Goal: Task Accomplishment & Management: Manage account settings

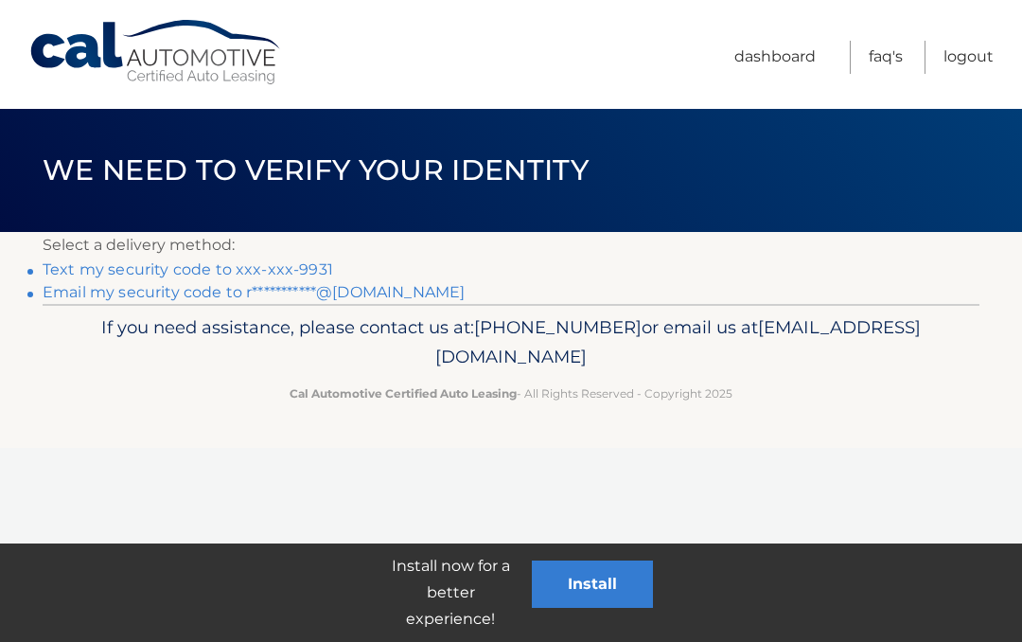
click at [279, 274] on link "Text my security code to xxx-xxx-9931" at bounding box center [188, 269] width 291 height 18
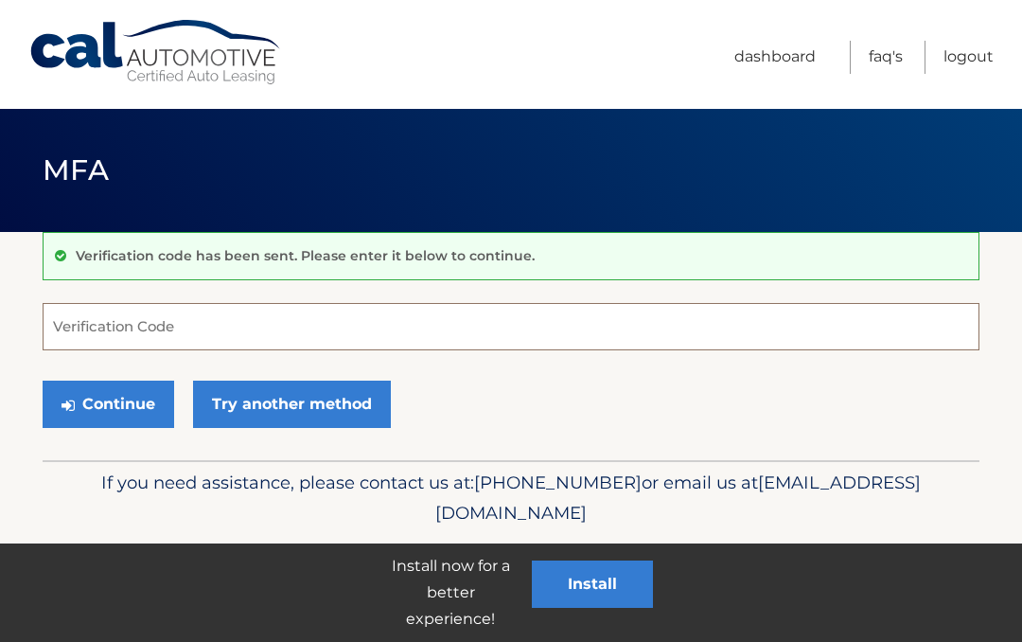
click at [379, 322] on input "Verification Code" at bounding box center [511, 326] width 937 height 47
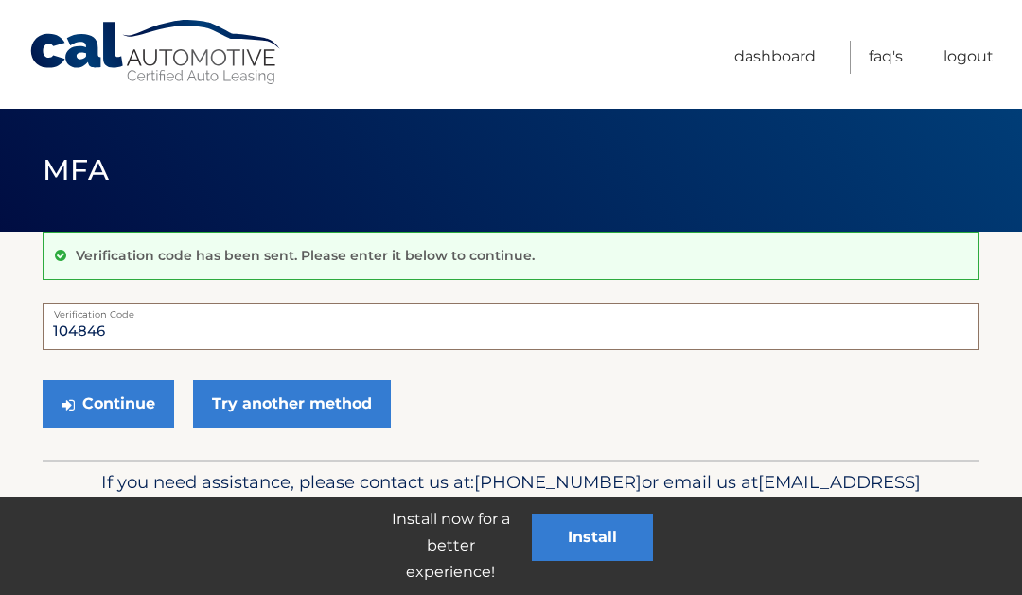
type input "104846"
click at [283, 425] on link "Try another method" at bounding box center [292, 403] width 198 height 47
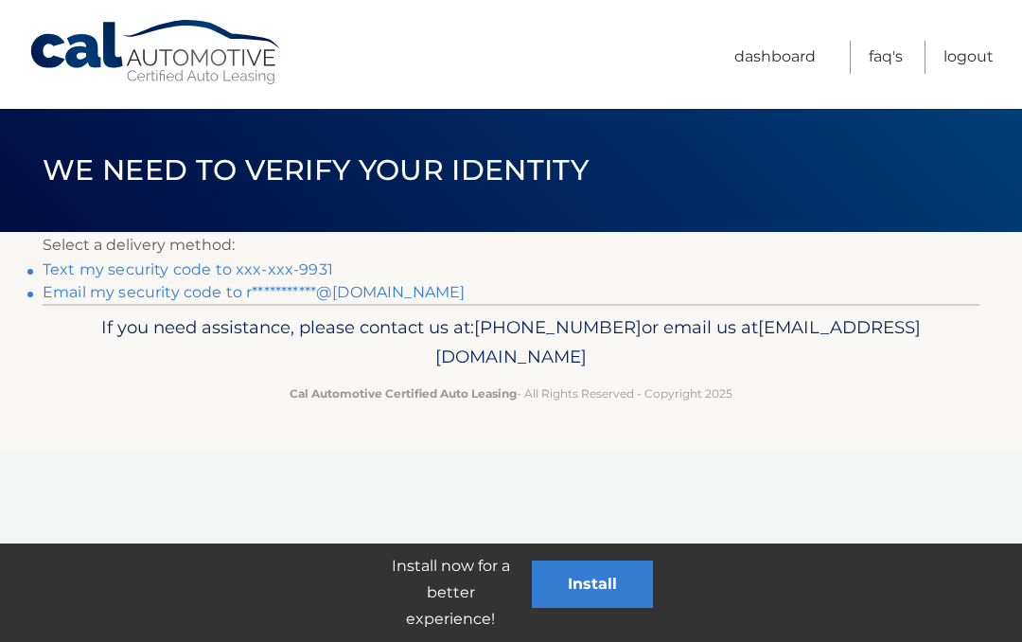
click at [150, 396] on p "Cal Automotive Certified Auto Leasing - All Rights Reserved - Copyright 2025" at bounding box center [511, 393] width 880 height 20
click at [319, 264] on link "Text my security code to xxx-xxx-9931" at bounding box center [188, 269] width 291 height 18
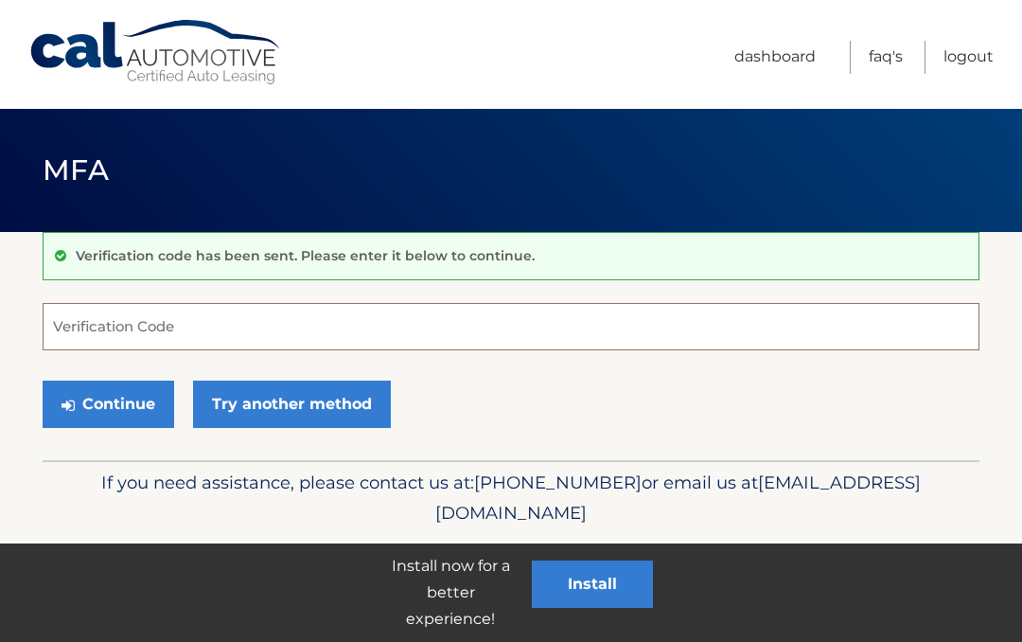
click at [290, 325] on input "Verification Code" at bounding box center [511, 326] width 937 height 47
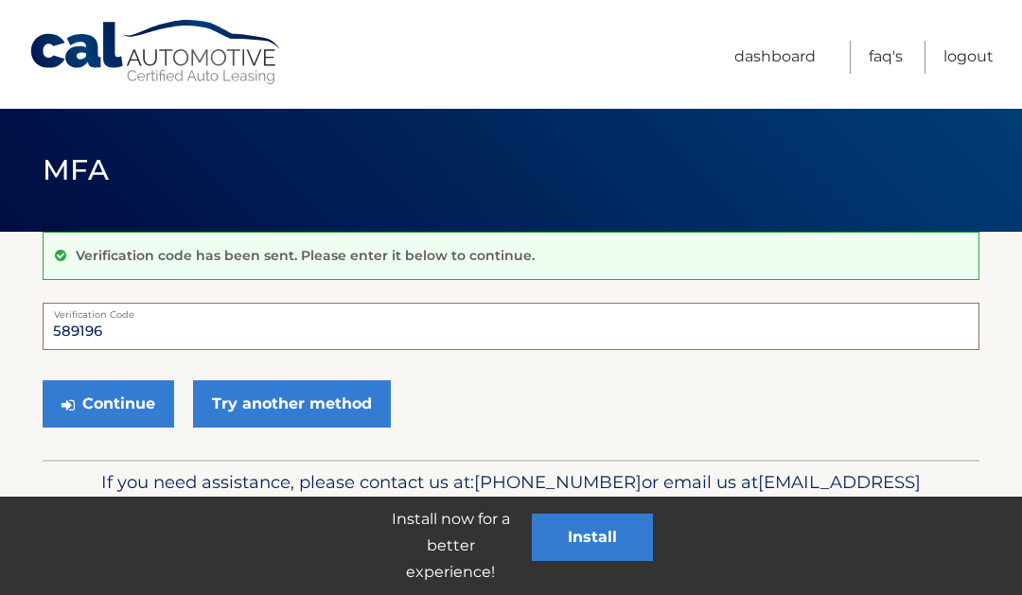
type input "589196"
click at [104, 396] on button "Continue" at bounding box center [109, 403] width 132 height 47
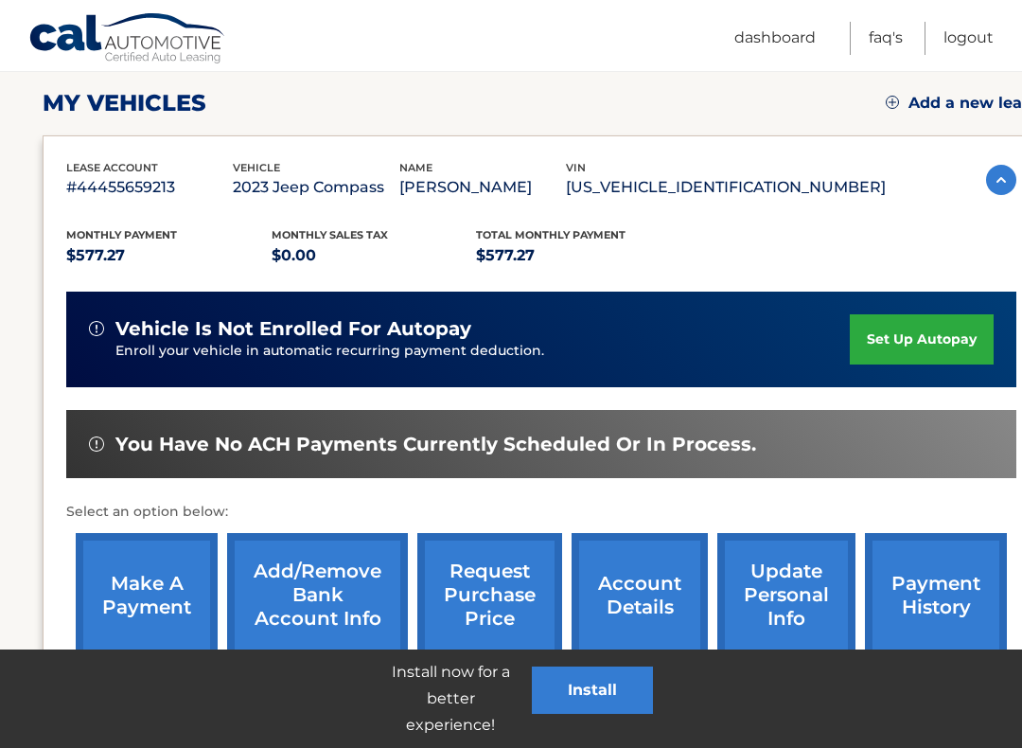
scroll to position [259, 0]
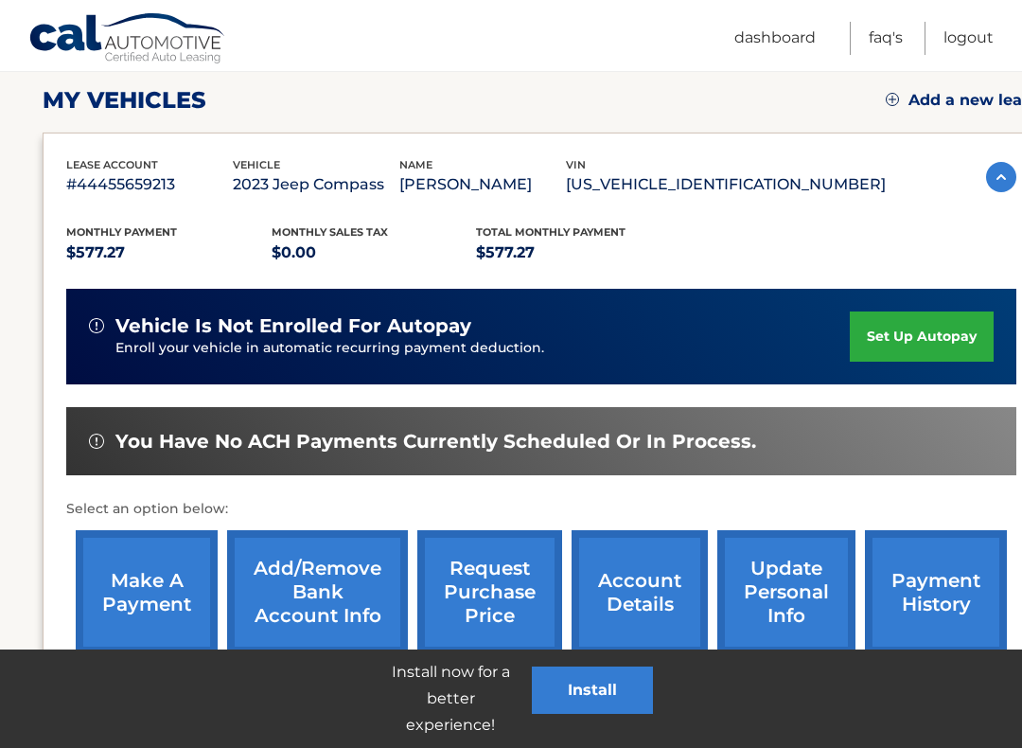
click at [920, 323] on link "set up autopay" at bounding box center [922, 336] width 144 height 50
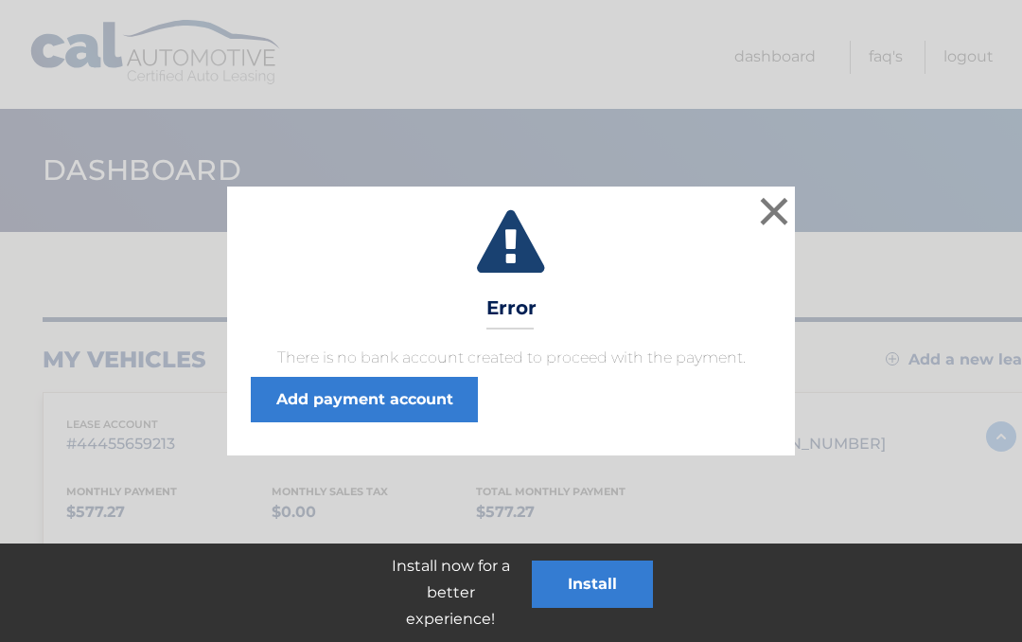
click at [426, 398] on link "Add payment account" at bounding box center [364, 399] width 227 height 45
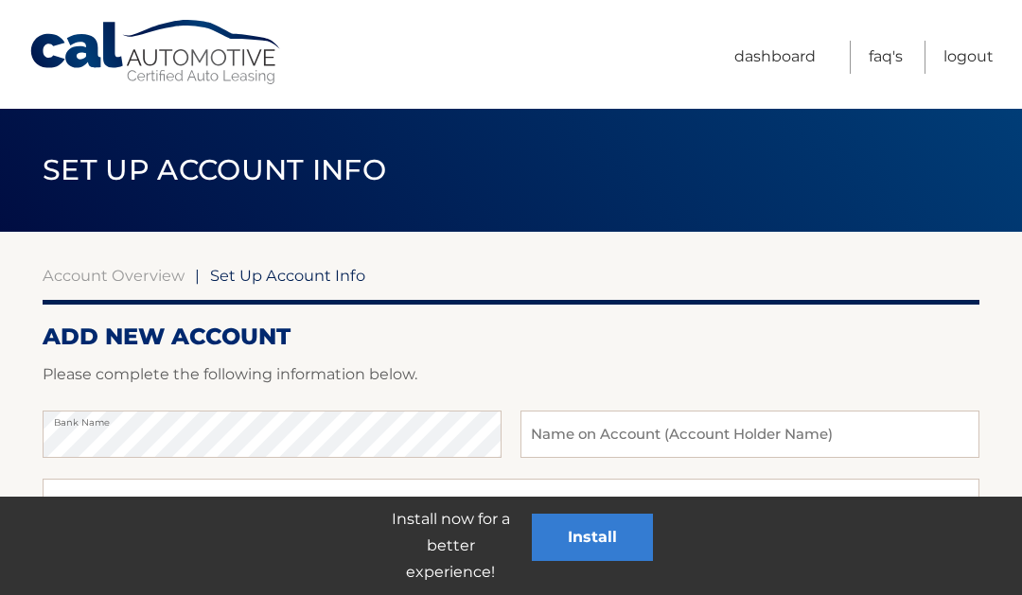
click at [706, 429] on input "text" at bounding box center [749, 434] width 459 height 47
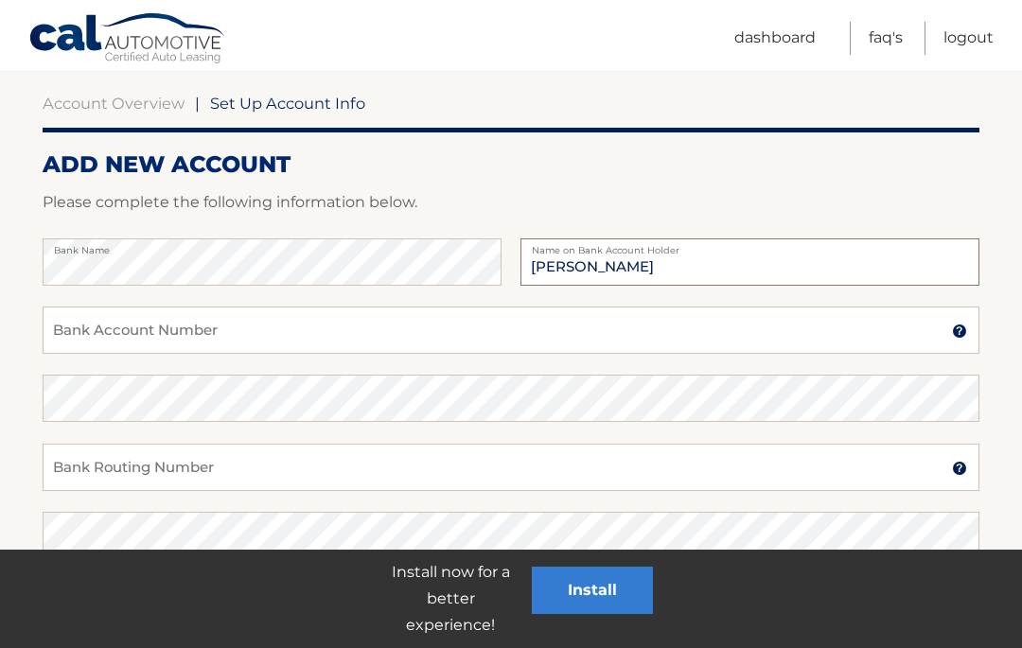
scroll to position [179, 0]
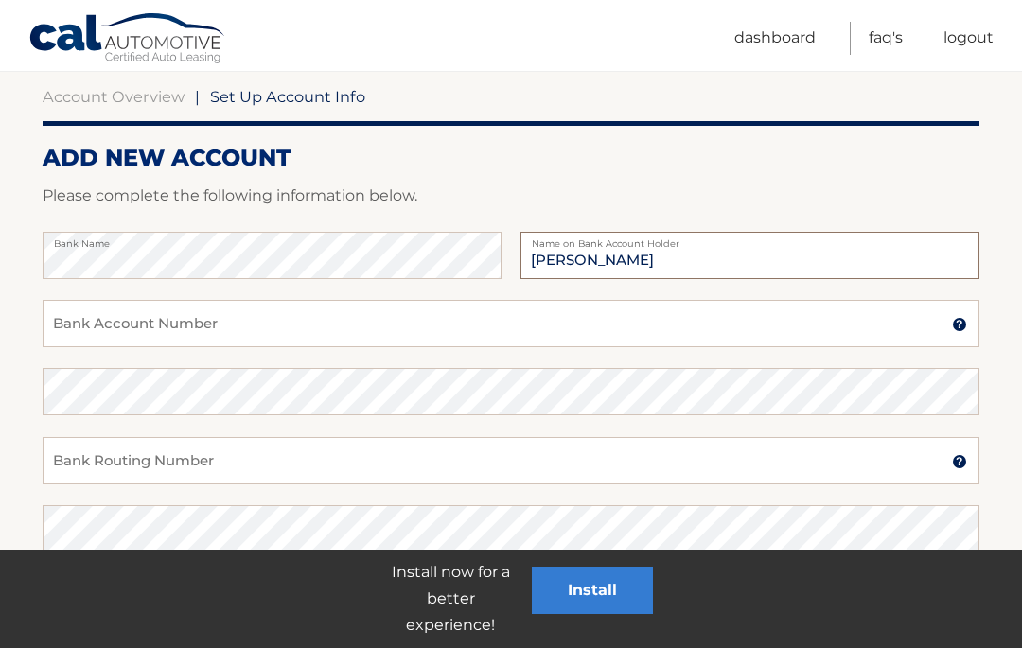
type input "[PERSON_NAME]"
click at [483, 321] on input "Bank Account Number" at bounding box center [511, 323] width 937 height 47
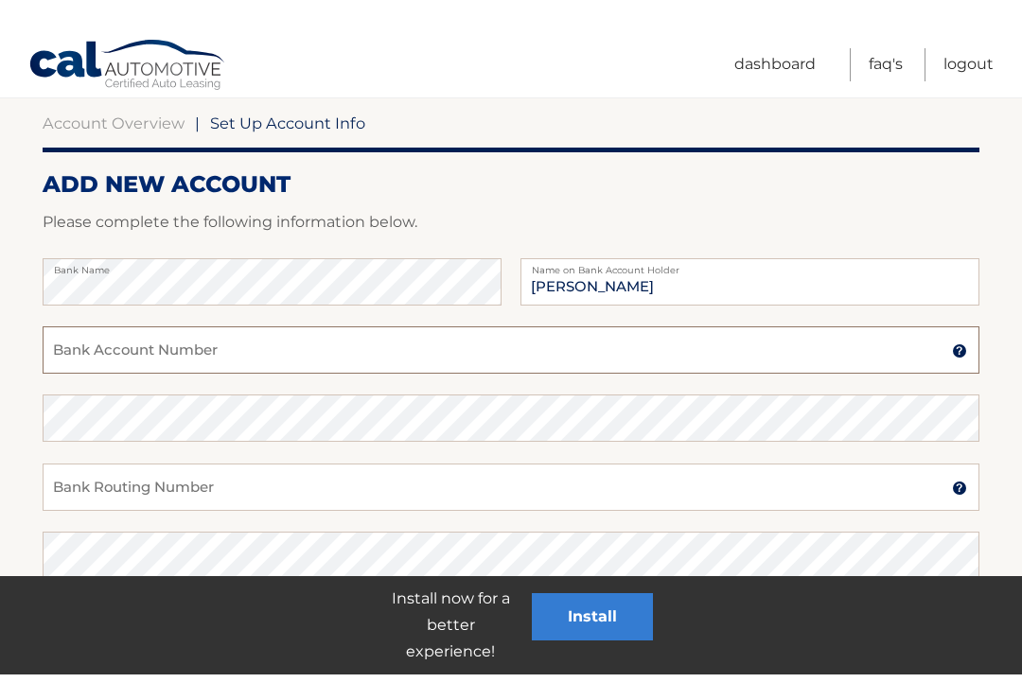
scroll to position [178, 0]
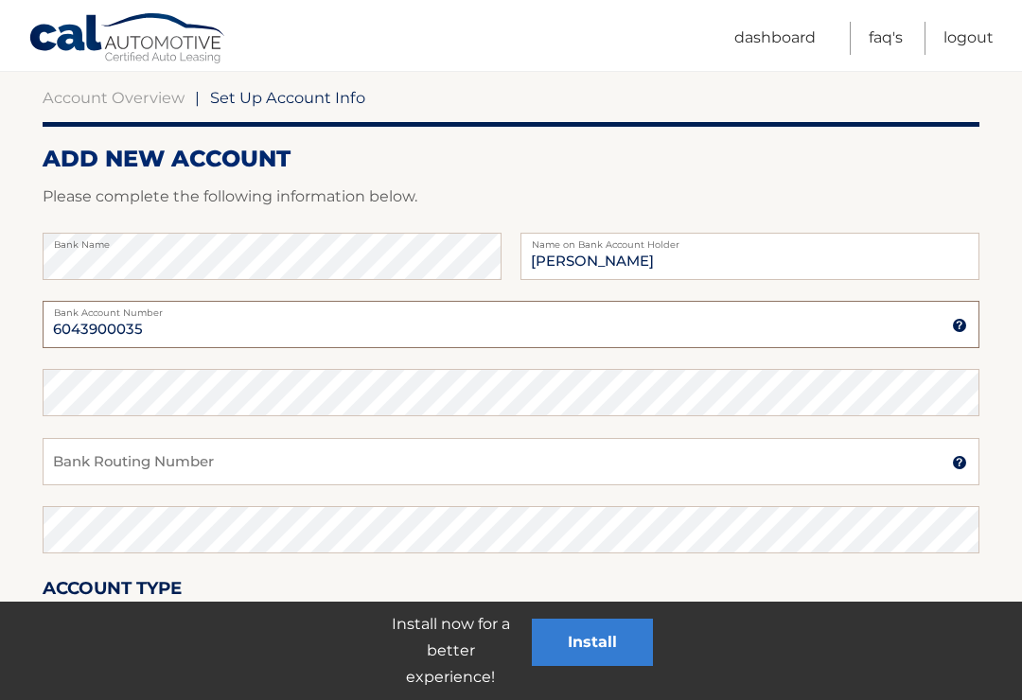
type input "6043900035"
click at [564, 467] on input "Bank Routing Number" at bounding box center [511, 461] width 937 height 47
type input "231278614"
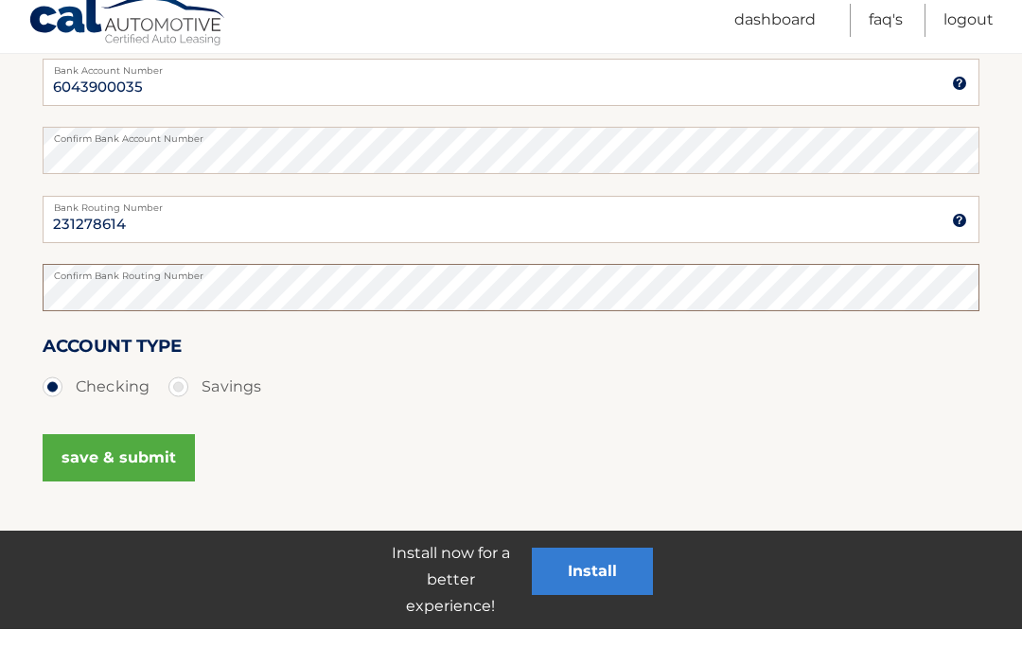
scroll to position [417, 0]
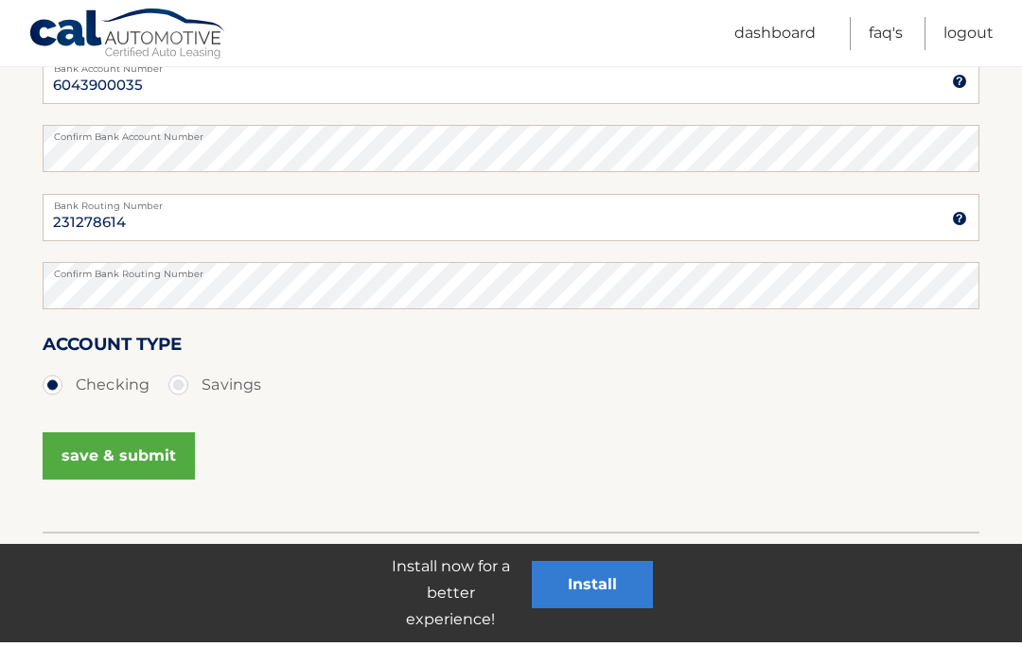
click at [145, 453] on button "save & submit" at bounding box center [119, 460] width 152 height 47
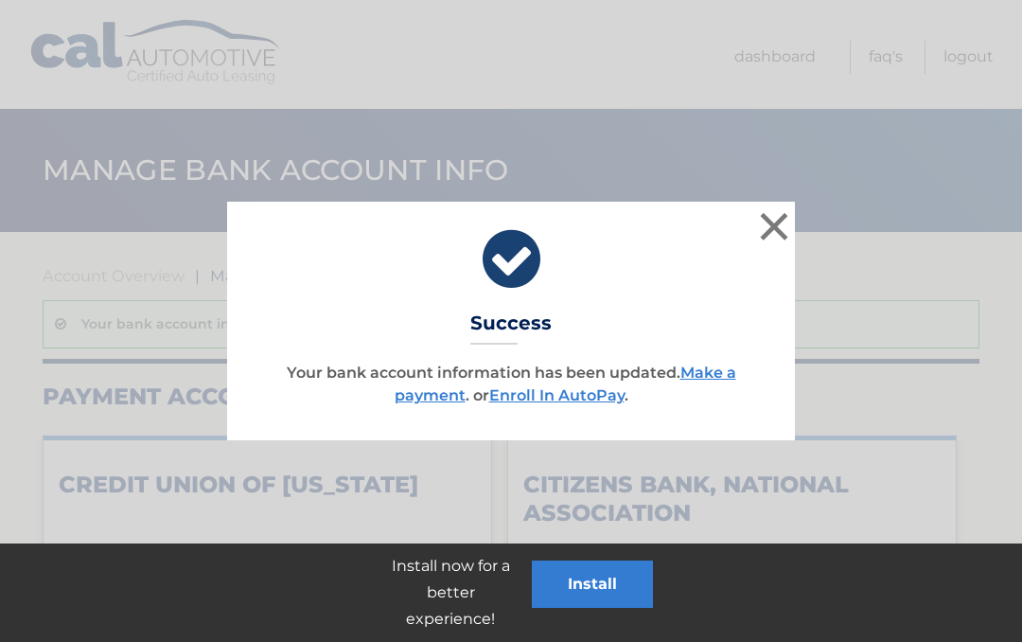
click at [791, 222] on button "×" at bounding box center [774, 226] width 38 height 38
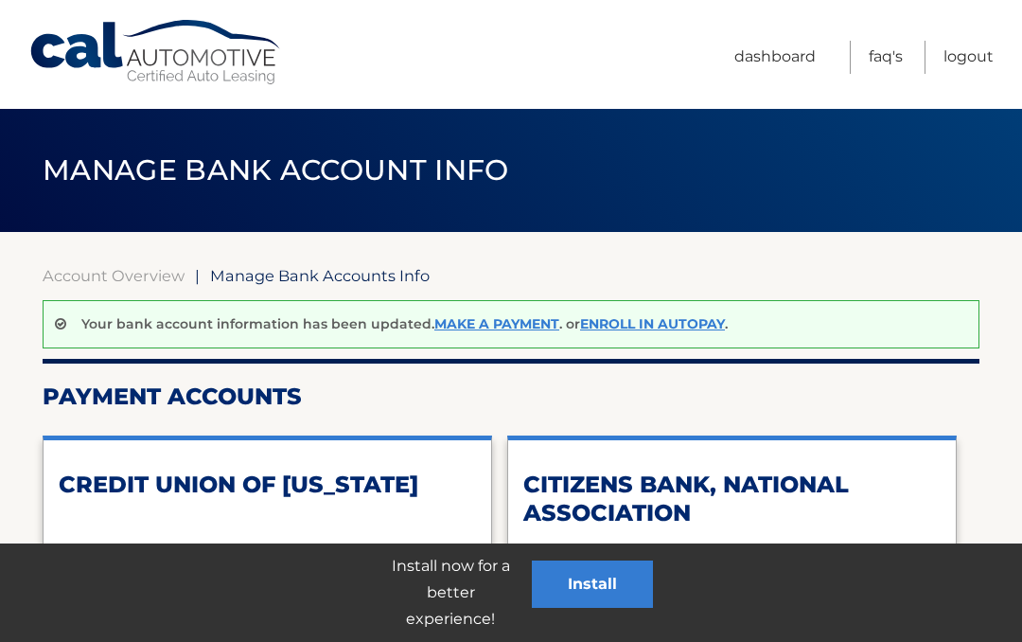
click at [660, 332] on link "Enroll In AutoPay" at bounding box center [652, 323] width 145 height 17
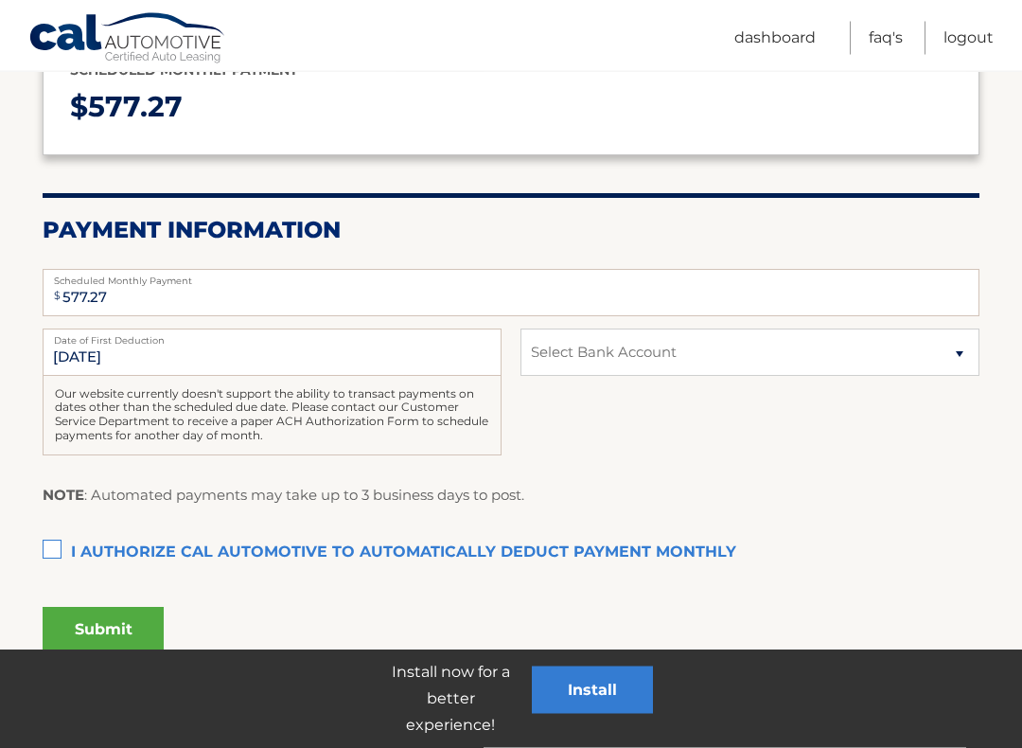
scroll to position [265, 0]
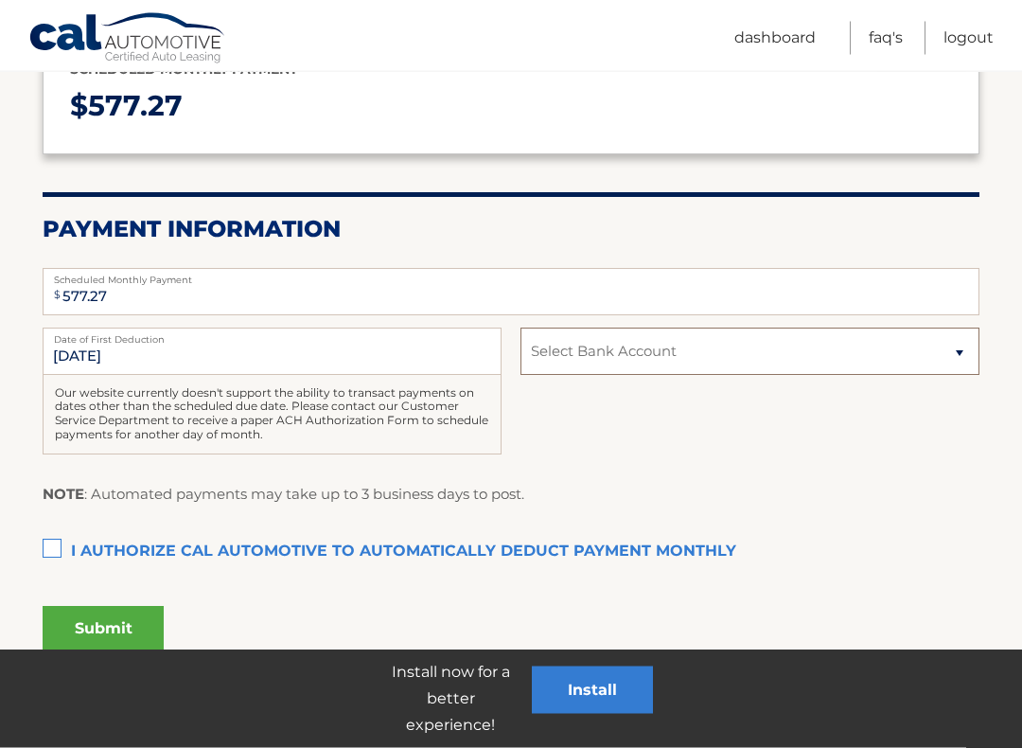
click at [970, 347] on select "Select Bank Account Checking CREDIT UNION OF NEW JERSEY *****0035 Recurring CIT…" at bounding box center [749, 351] width 459 height 47
select select "Nzk5MDgwOTAtY2Q0NS00OWY5LWFlYjYtZjg1ZWJjYzczYWQ5"
click at [70, 547] on label "I authorize cal automotive to automatically deduct payment monthly This checkbo…" at bounding box center [511, 552] width 937 height 38
click at [0, 0] on input "I authorize cal automotive to automatically deduct payment monthly This checkbo…" at bounding box center [0, 0] width 0 height 0
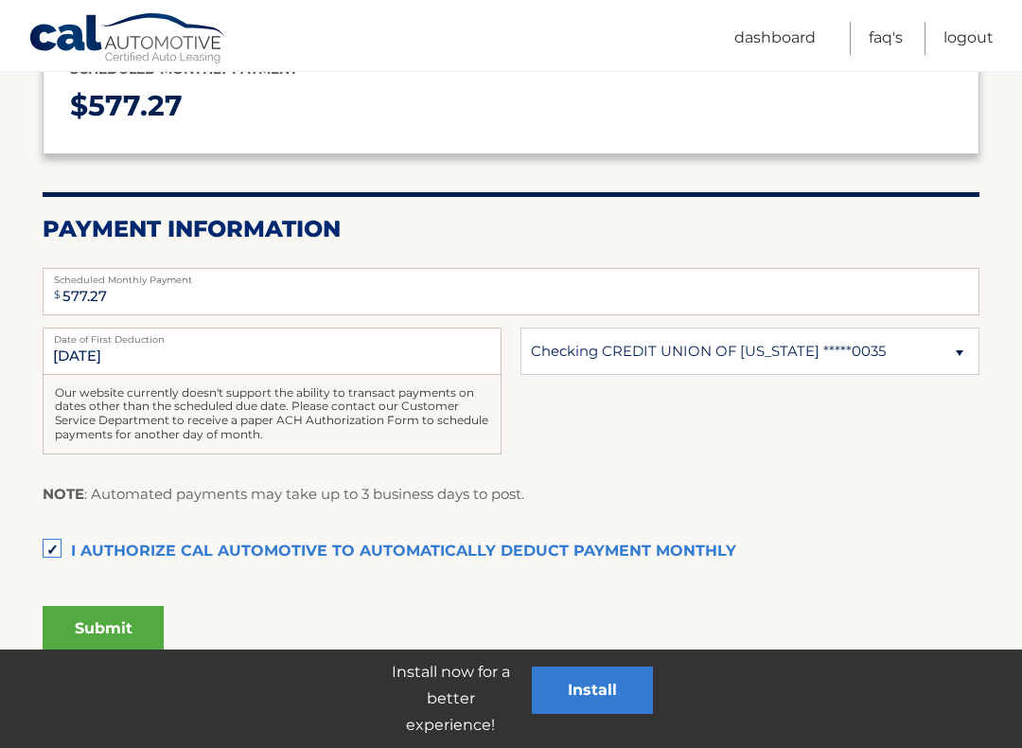
click at [117, 615] on button "Submit" at bounding box center [103, 628] width 121 height 45
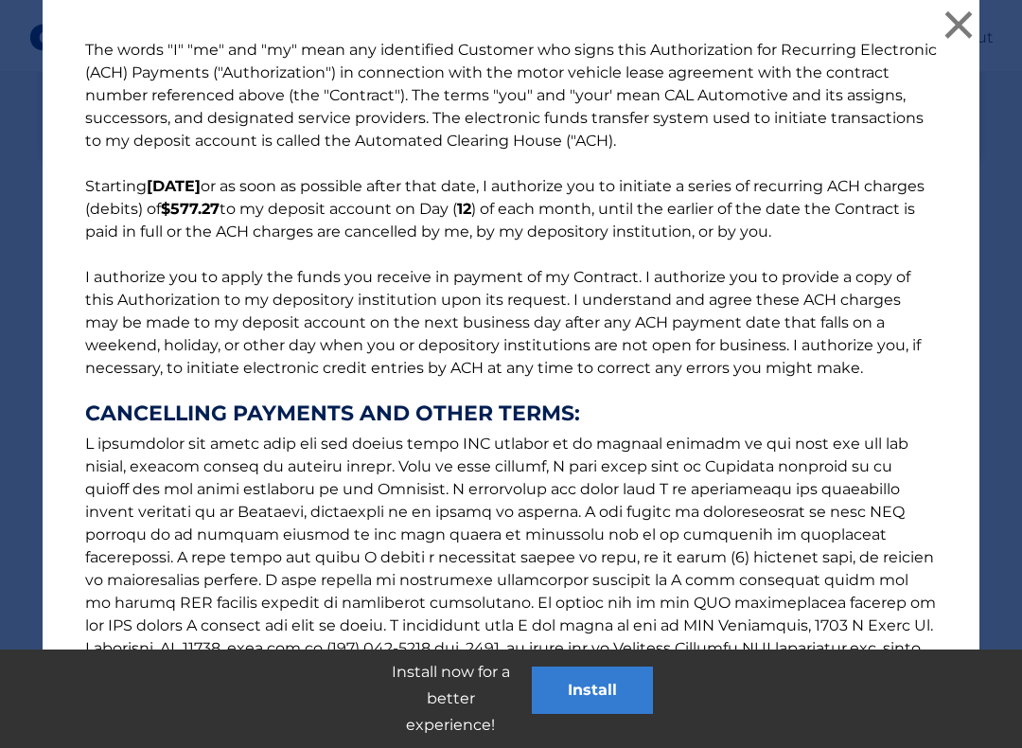
click at [608, 641] on button "Install" at bounding box center [592, 689] width 121 height 47
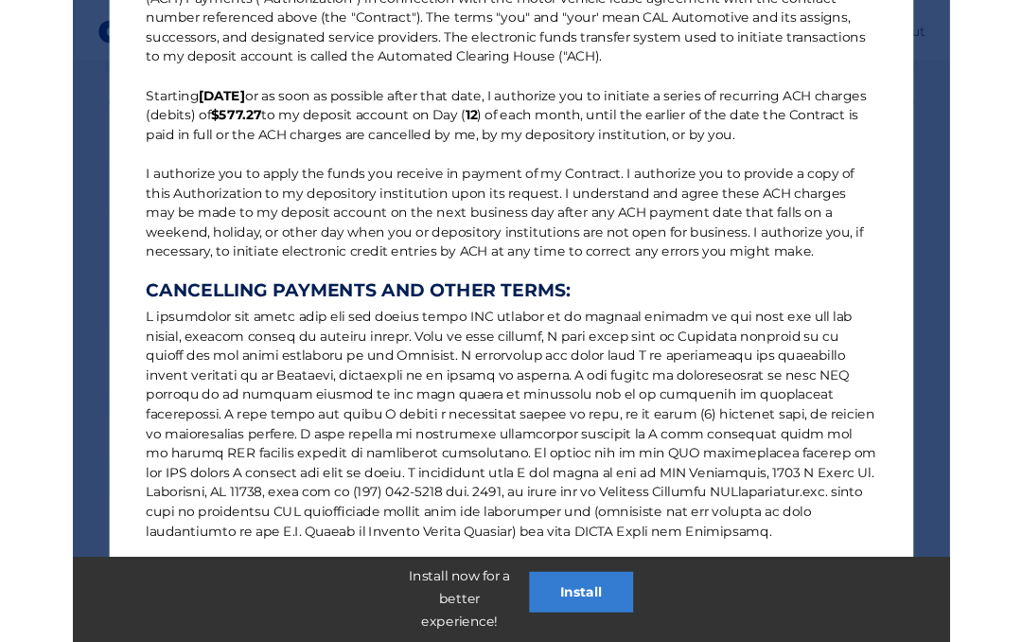
scroll to position [541, 0]
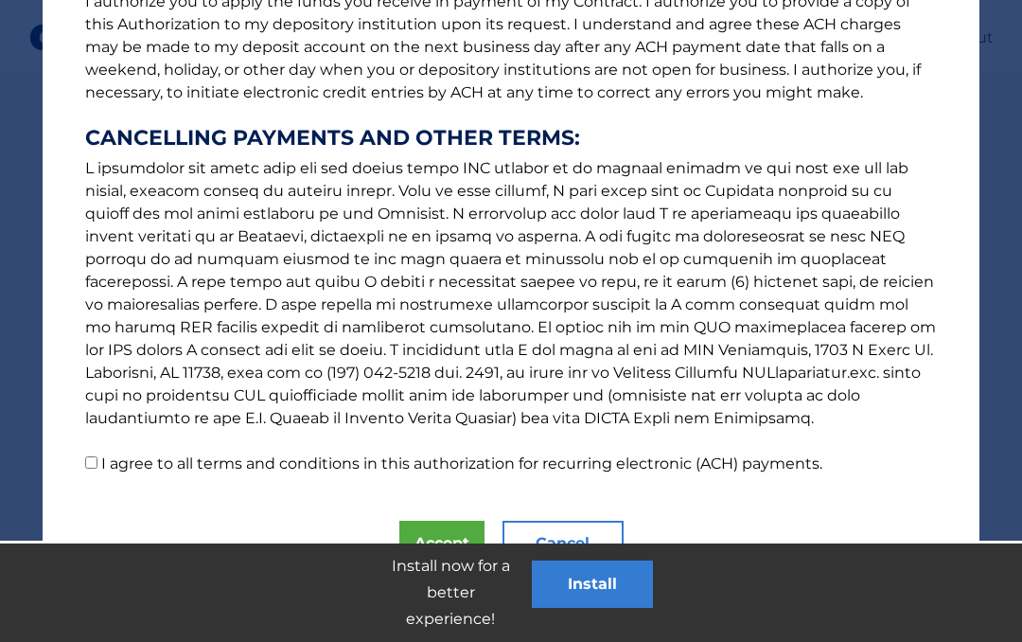
click at [104, 467] on label "I agree to all terms and conditions in this authorization for recurring electro…" at bounding box center [461, 463] width 721 height 18
click at [97, 467] on input "I agree to all terms and conditions in this authorization for recurring electro…" at bounding box center [91, 462] width 12 height 12
click at [717, 463] on label "I agree to all terms and conditions in this authorization for recurring electro…" at bounding box center [461, 463] width 721 height 18
click at [97, 463] on input "I agree to all terms and conditions in this authorization for recurring electro…" at bounding box center [91, 462] width 12 height 12
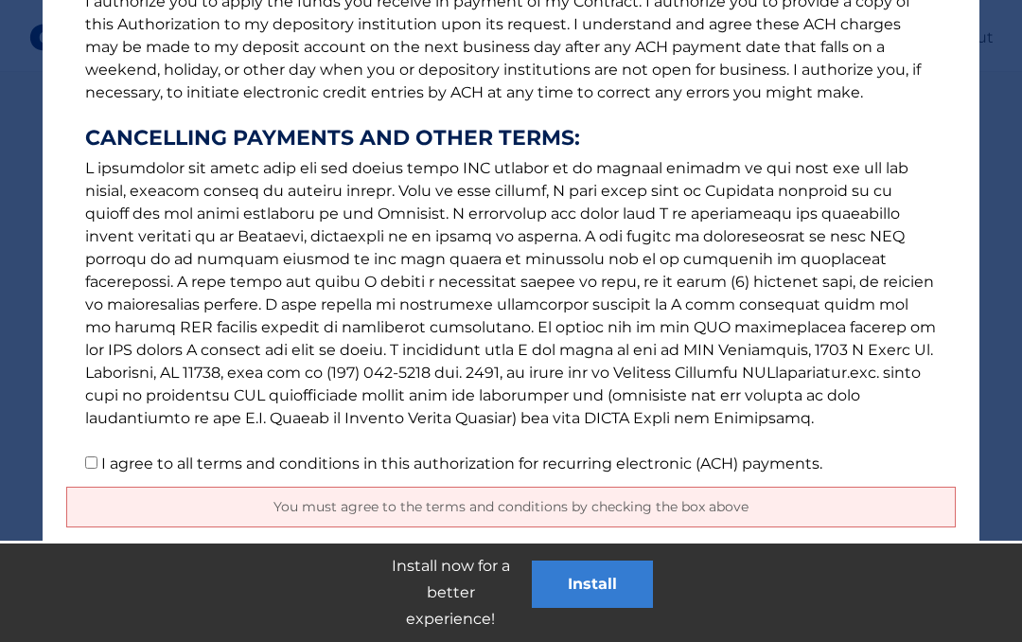
scroll to position [586, 0]
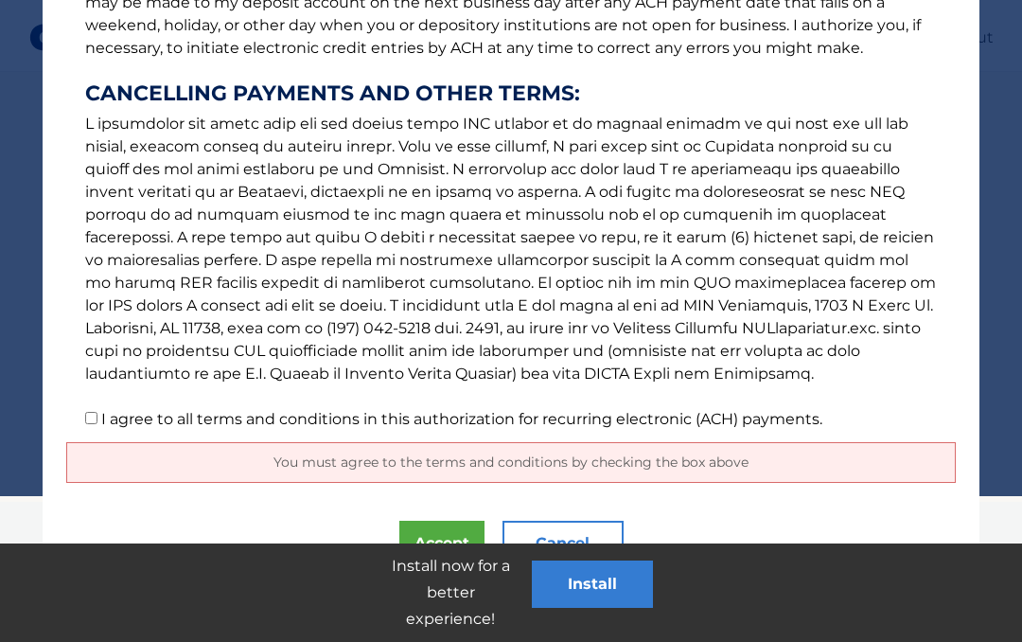
click at [94, 418] on input "I agree to all terms and conditions in this authorization for recurring electro…" at bounding box center [91, 418] width 12 height 12
checkbox input "true"
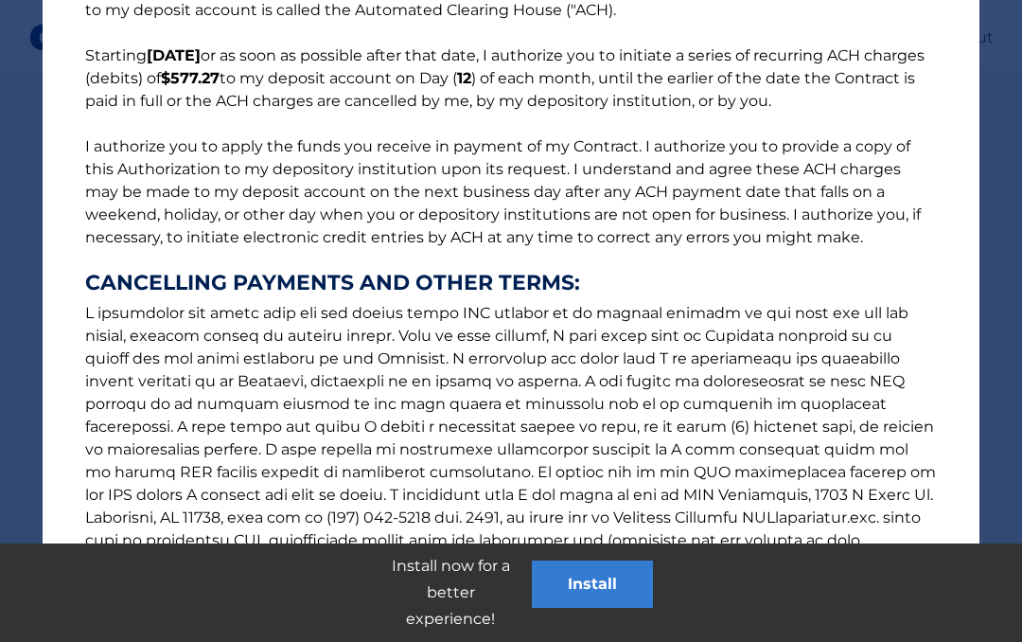
scroll to position [541, 0]
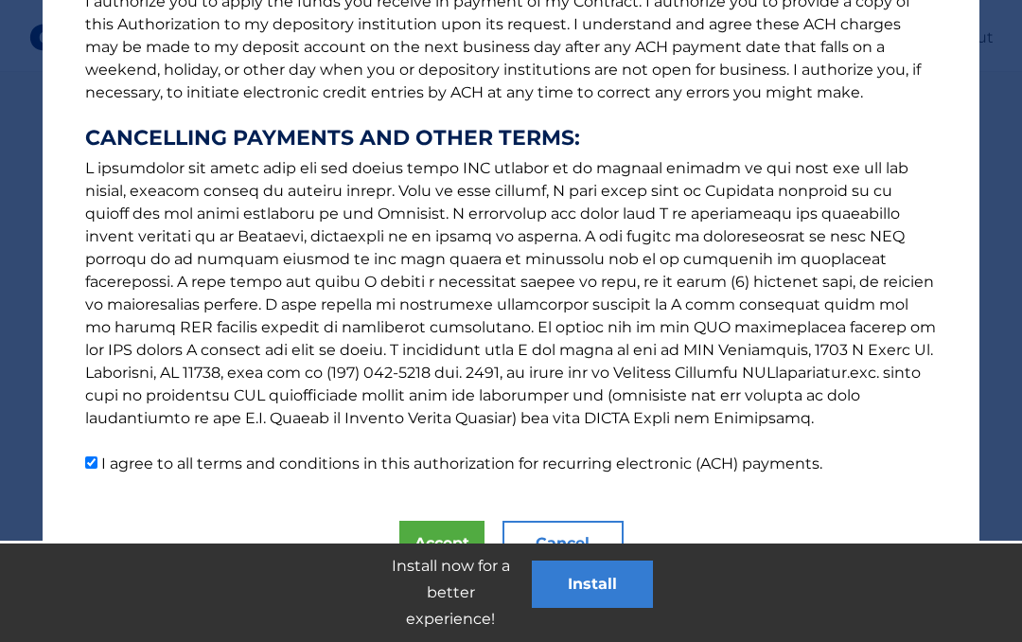
click at [443, 542] on button "Accept" at bounding box center [441, 542] width 85 height 45
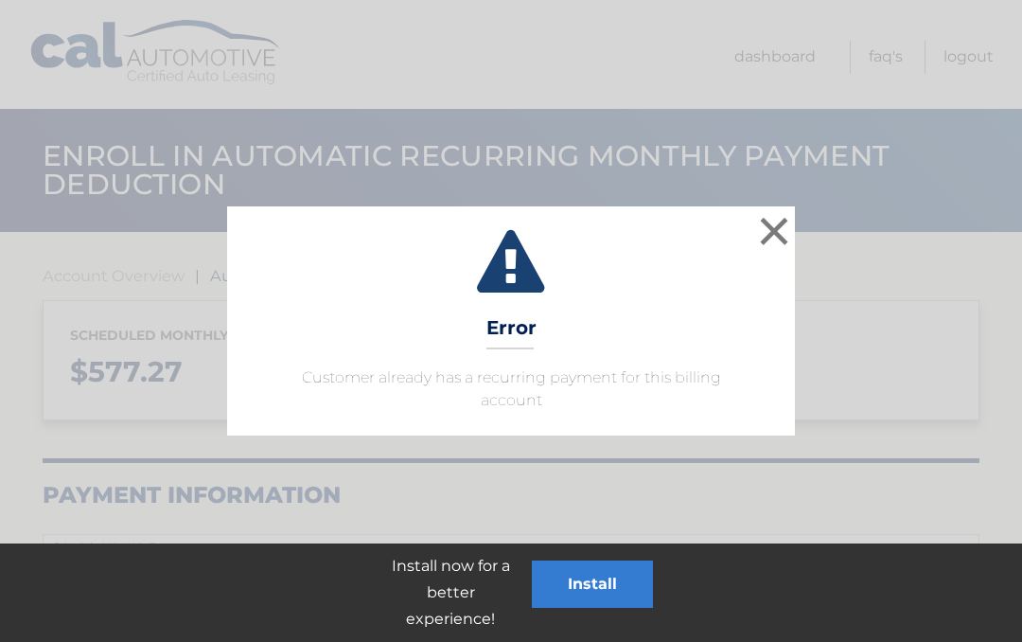
click at [784, 245] on button "×" at bounding box center [774, 231] width 38 height 38
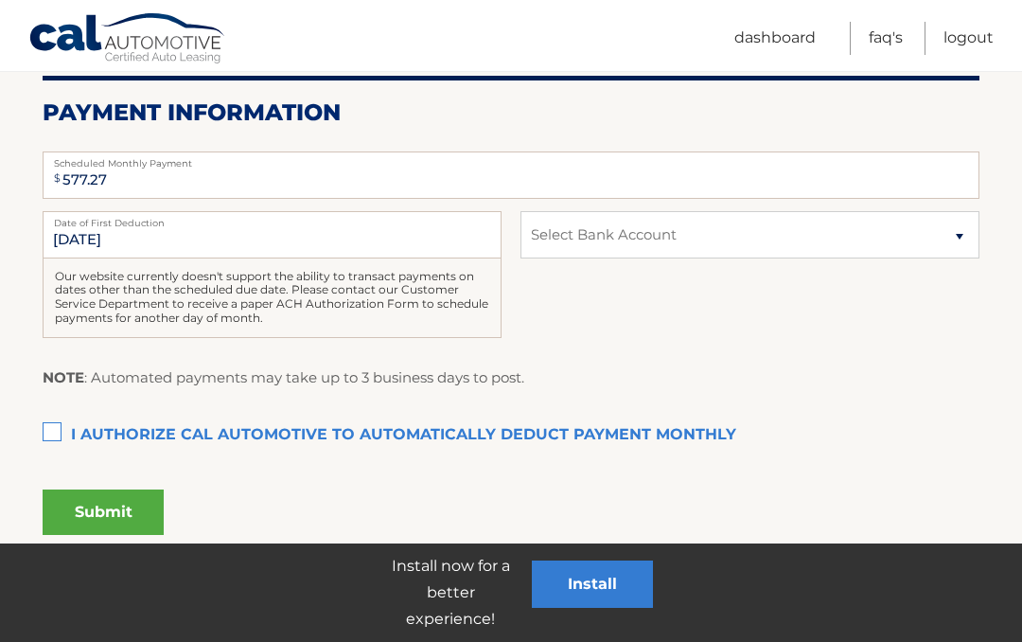
scroll to position [440, 0]
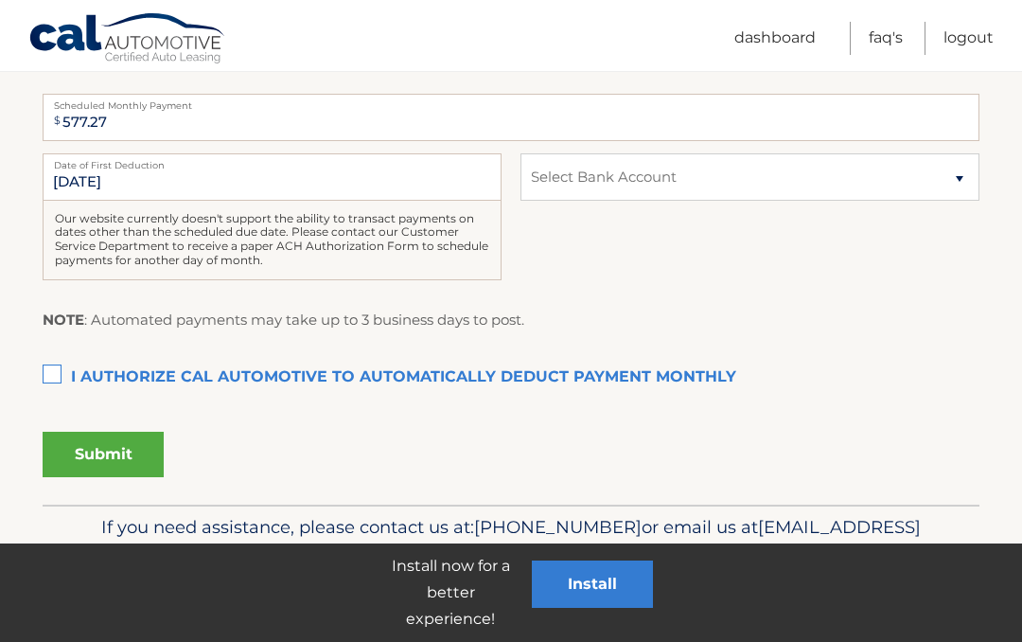
click at [47, 379] on label "I authorize cal automotive to automatically deduct payment monthly This checkbo…" at bounding box center [511, 378] width 937 height 38
click at [0, 0] on input "I authorize cal automotive to automatically deduct payment monthly This checkbo…" at bounding box center [0, 0] width 0 height 0
